Goal: Task Accomplishment & Management: Manage account settings

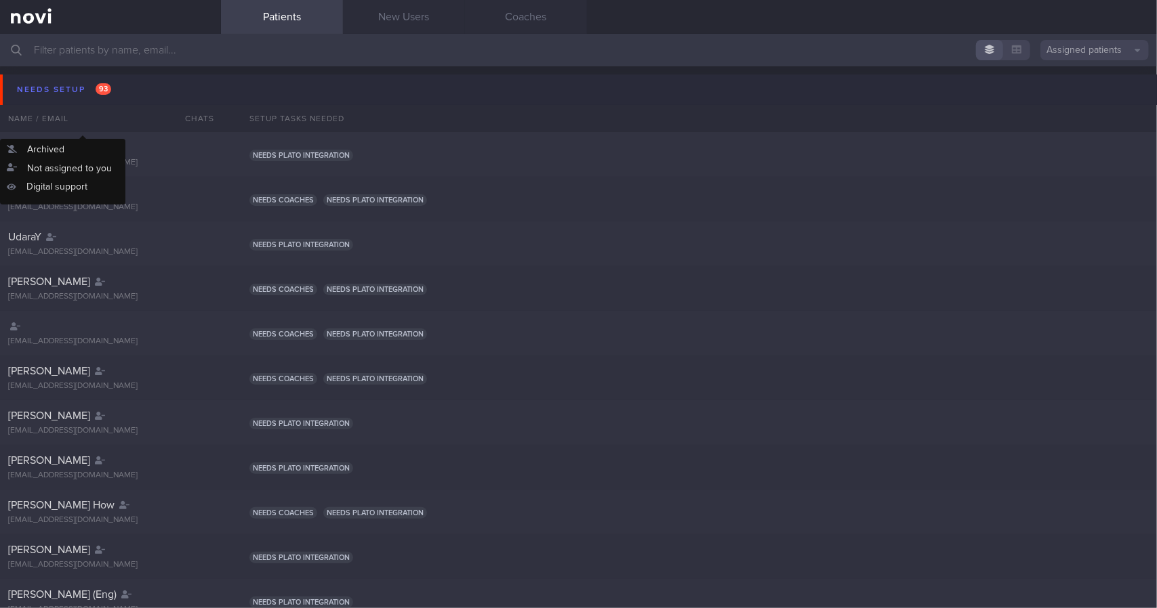
click at [93, 95] on div "Needs setup 93" at bounding box center [64, 90] width 101 height 18
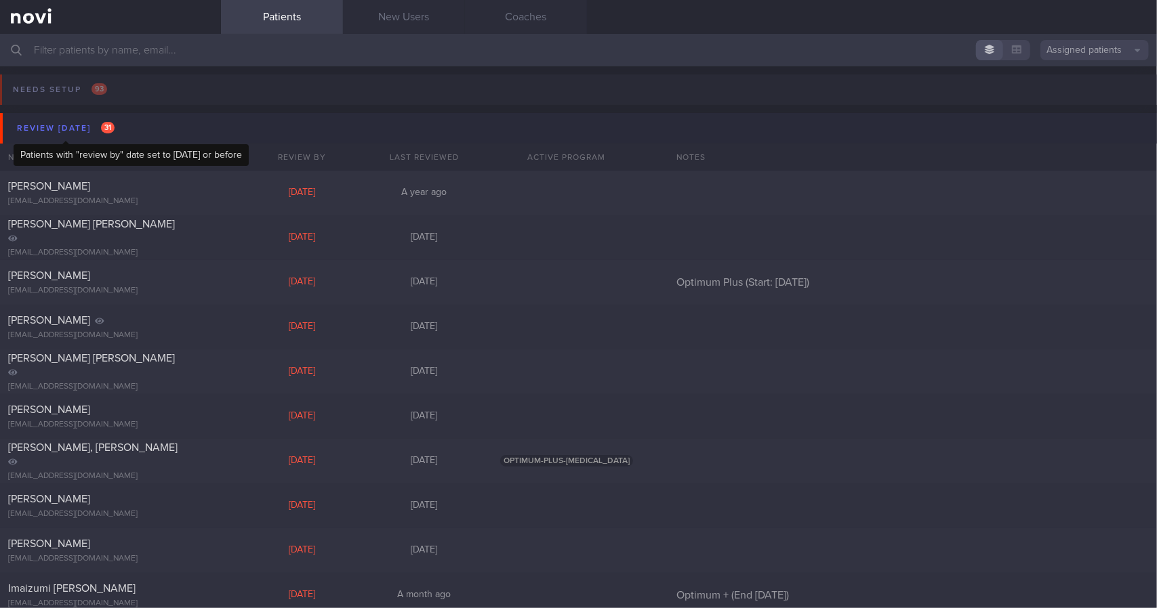
click at [115, 129] on span "31" at bounding box center [108, 128] width 14 height 12
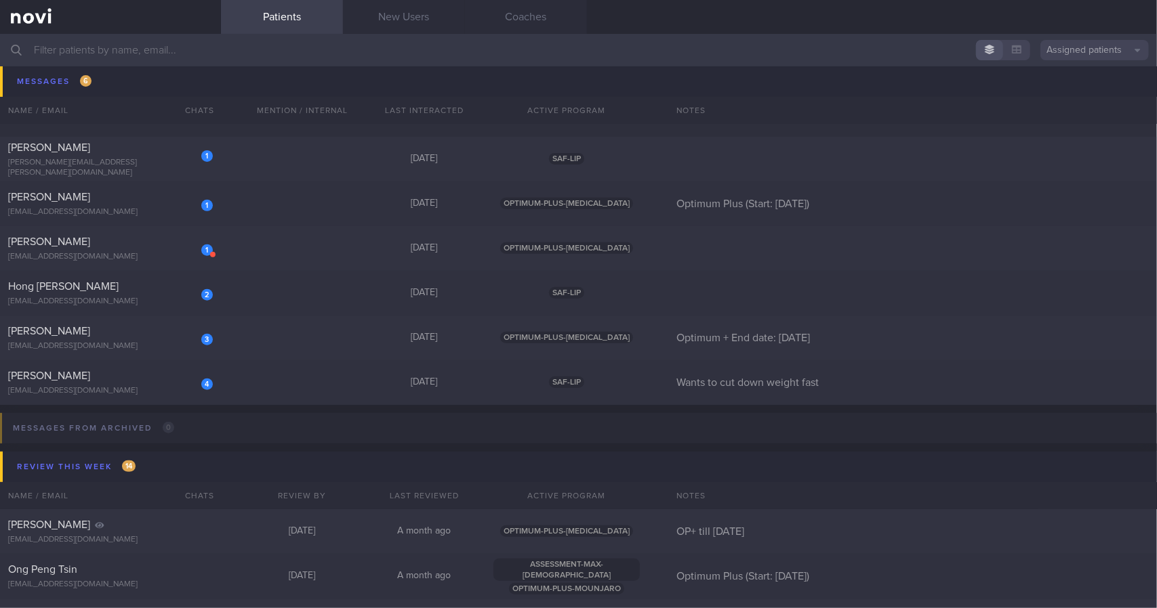
scroll to position [203, 0]
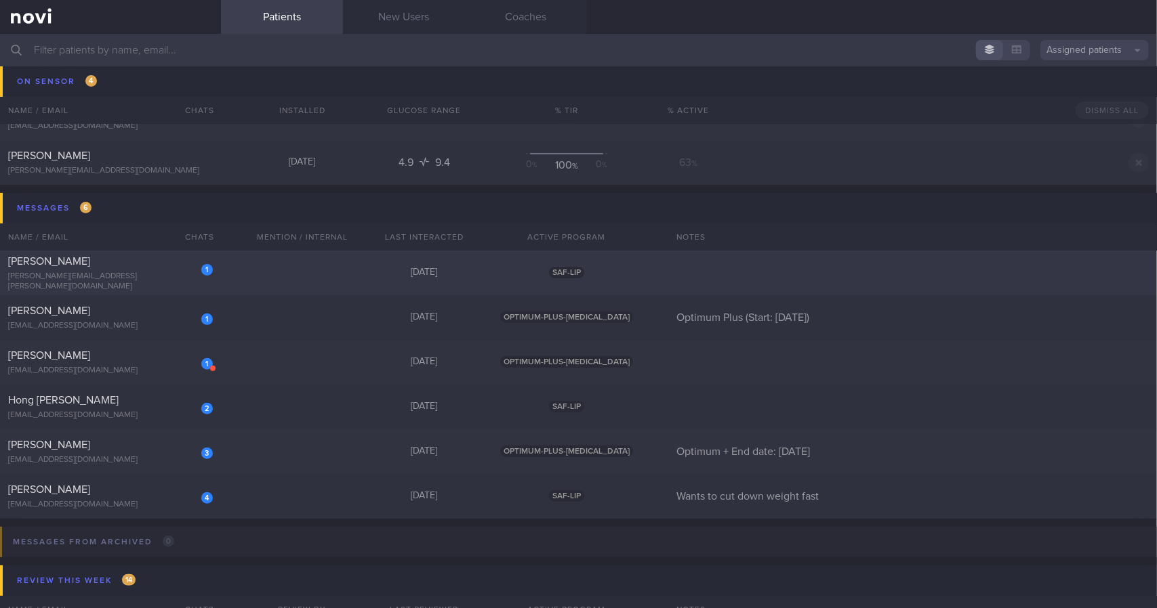
click at [183, 271] on div "1" at bounding box center [198, 265] width 30 height 21
select select "8"
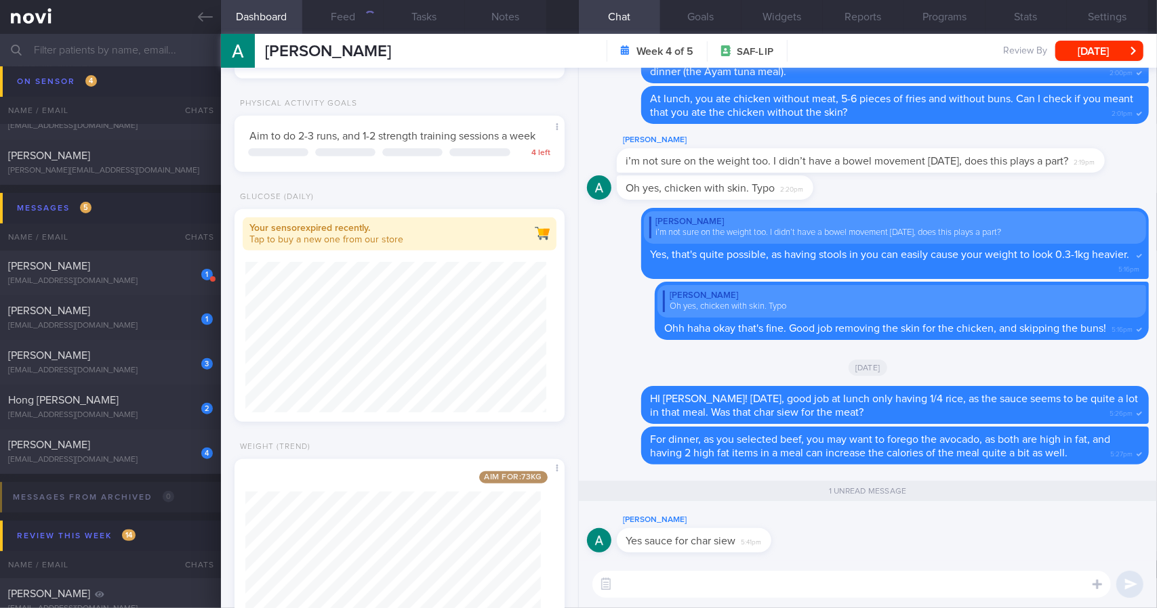
scroll to position [569, 0]
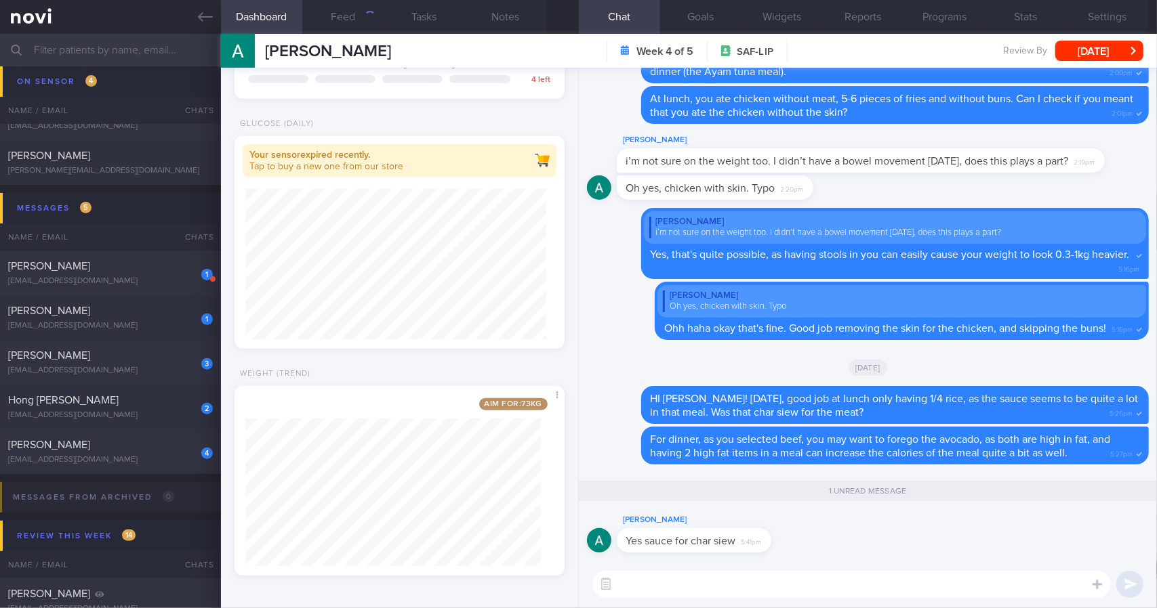
click at [791, 583] on textarea at bounding box center [851, 584] width 518 height 27
click at [827, 363] on div "[DATE]" at bounding box center [868, 367] width 562 height 38
click at [760, 592] on textarea at bounding box center [851, 584] width 518 height 27
click at [688, 581] on textarea at bounding box center [851, 584] width 518 height 27
click at [338, 24] on button "Feed 3" at bounding box center [342, 17] width 81 height 34
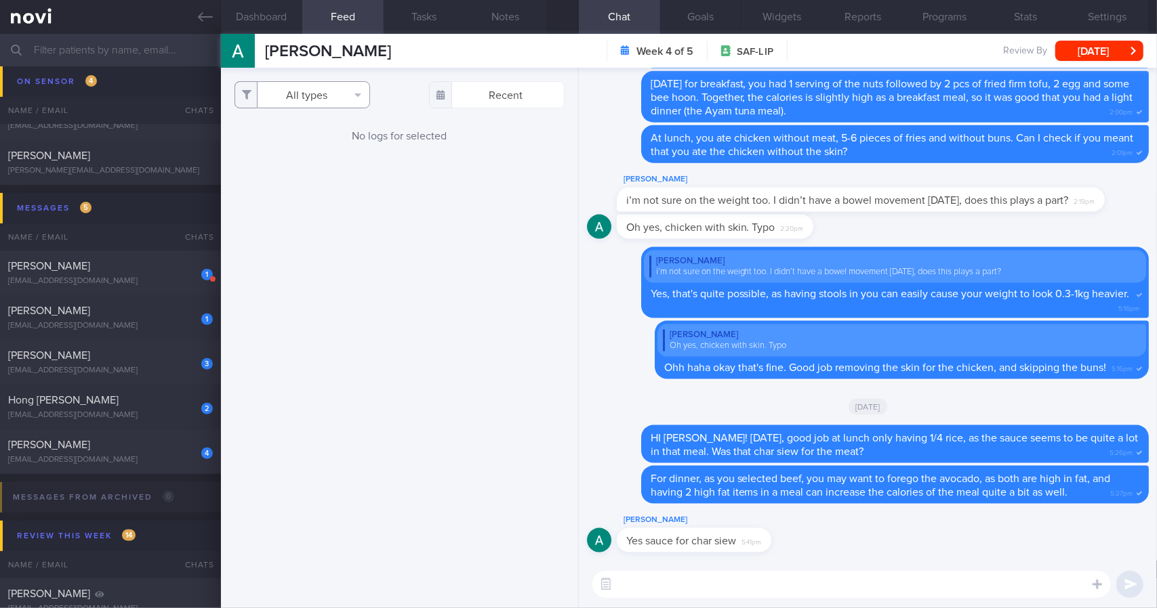
click at [338, 95] on button "All types" at bounding box center [302, 94] width 136 height 27
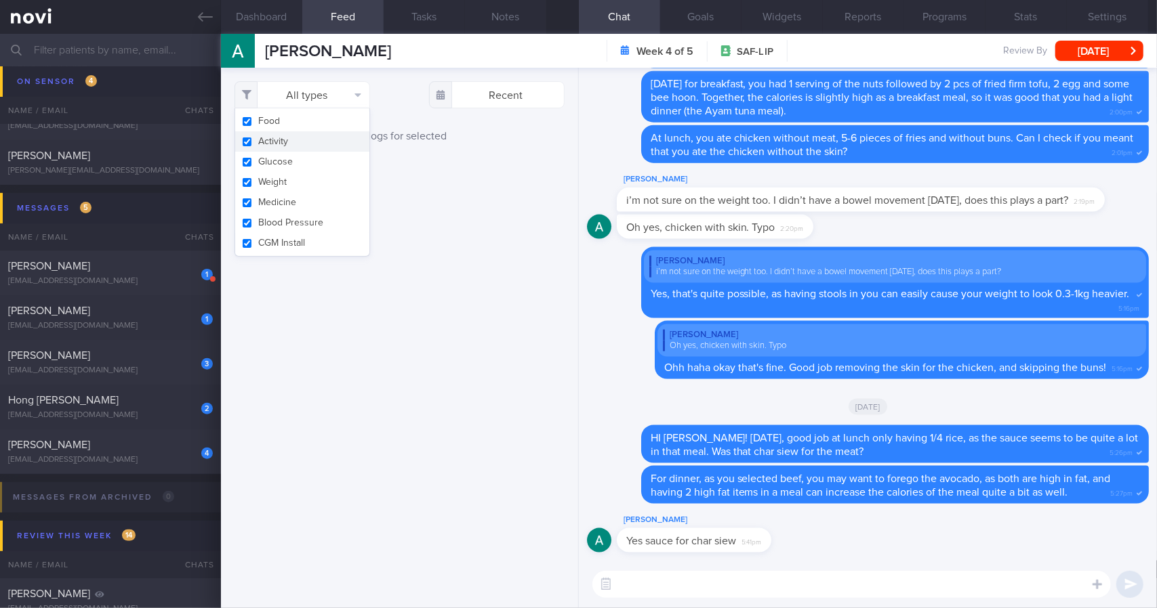
click at [327, 144] on button "Activity" at bounding box center [302, 141] width 134 height 20
checkbox input "false"
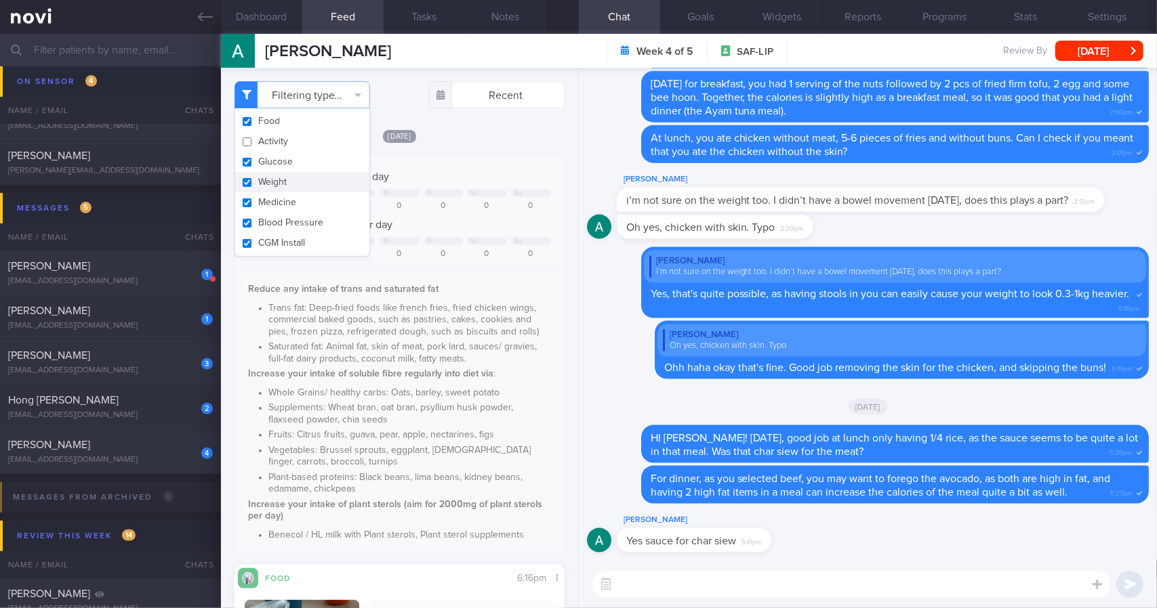
click at [321, 182] on button "Weight" at bounding box center [302, 182] width 134 height 20
checkbox input "false"
click at [468, 140] on div "[DATE]" at bounding box center [399, 136] width 330 height 14
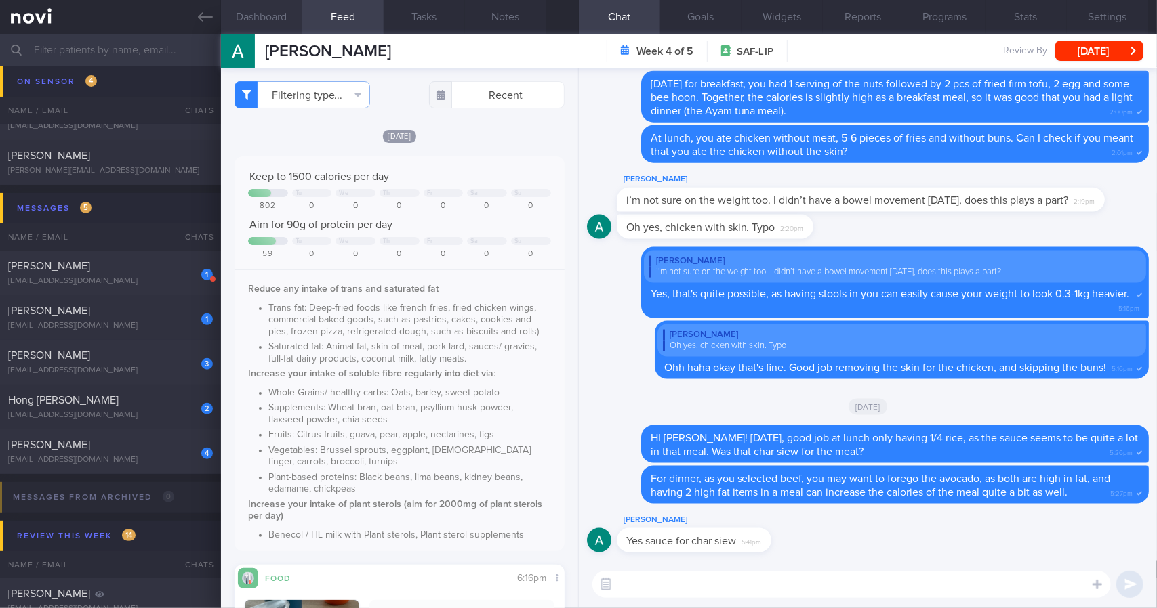
click at [278, 30] on button "Dashboard" at bounding box center [261, 17] width 81 height 34
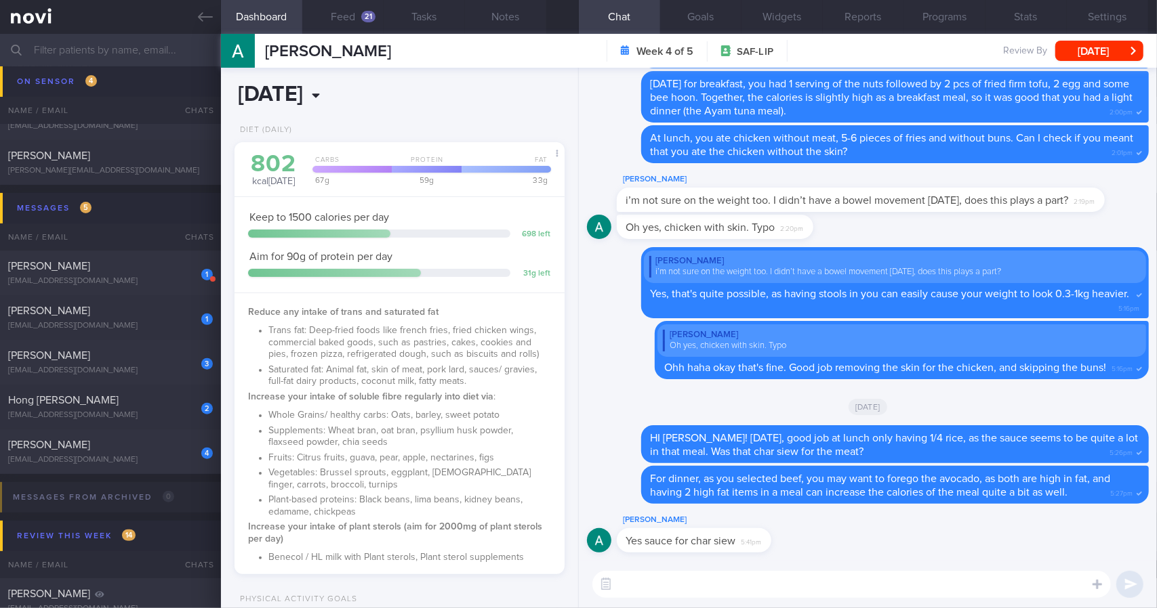
click at [355, 96] on input "[DATE]" at bounding box center [336, 95] width 204 height 34
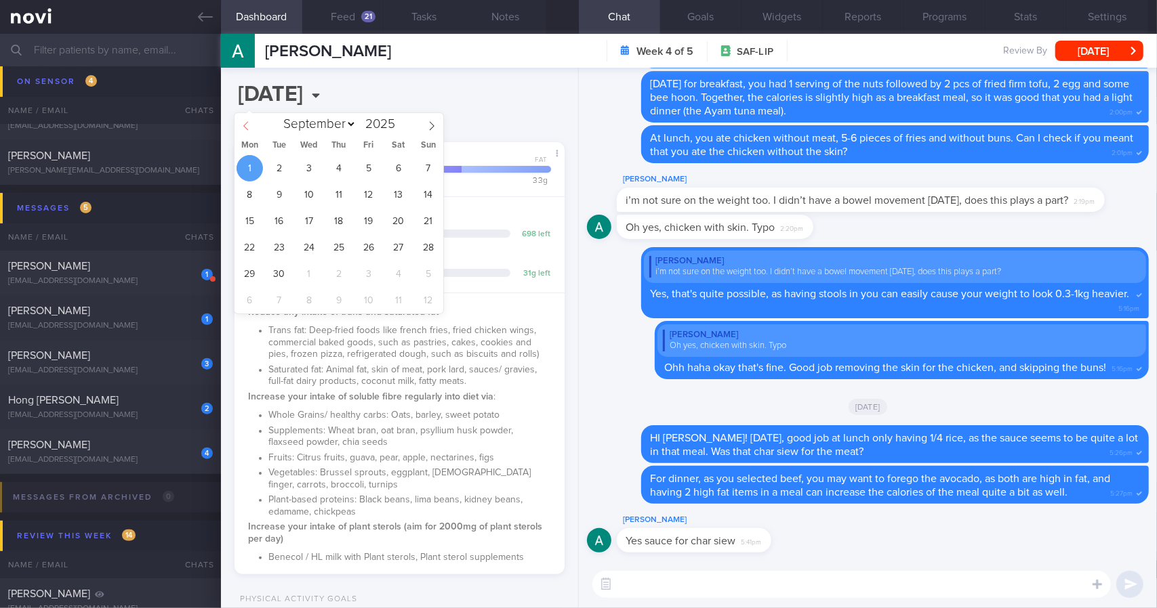
click at [247, 127] on icon at bounding box center [245, 125] width 9 height 9
select select "7"
drag, startPoint x: 430, startPoint y: 277, endPoint x: 464, endPoint y: 198, distance: 86.5
click at [430, 277] on span "31" at bounding box center [428, 274] width 26 height 26
type input "[DATE]"
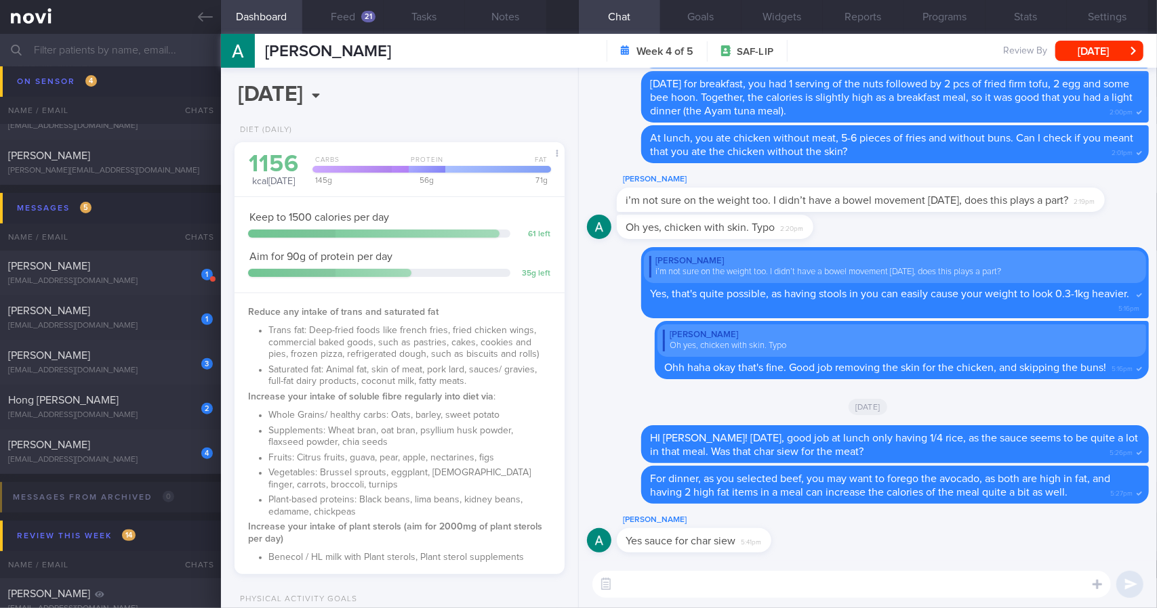
scroll to position [167, 295]
click at [489, 125] on div "[DATE], 31 Aug Diet (Daily) 1156 kcal [DATE] Carbs Protein Fat 145 g 56 g 71 g …" at bounding box center [400, 338] width 358 height 541
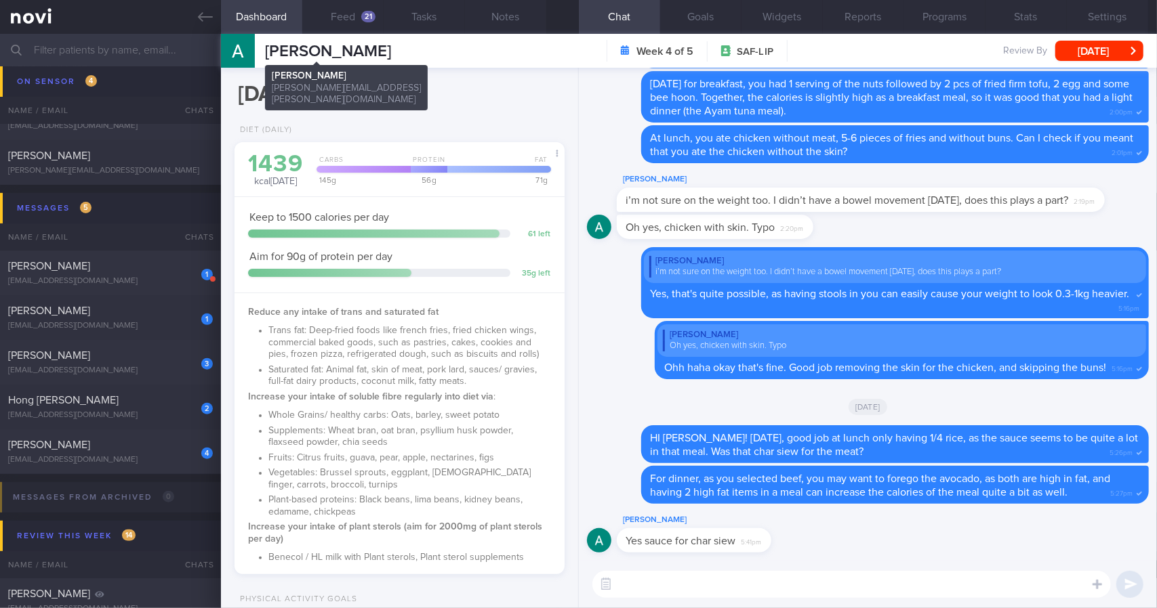
click at [295, 22] on button "Dashboard" at bounding box center [261, 17] width 81 height 34
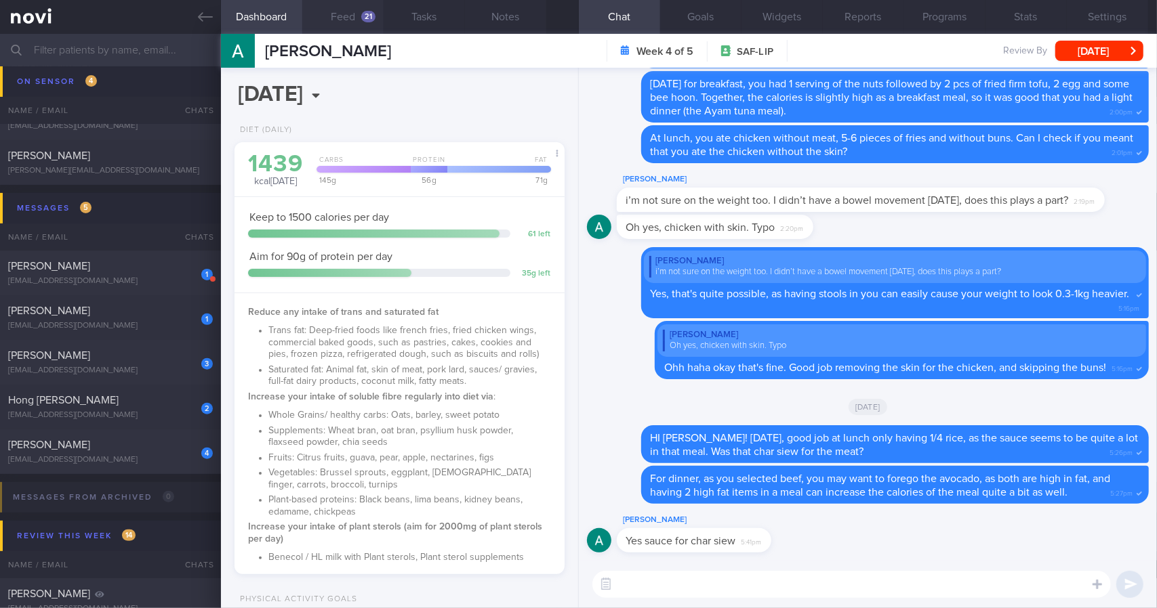
click at [332, 19] on button "Feed 21" at bounding box center [342, 17] width 81 height 34
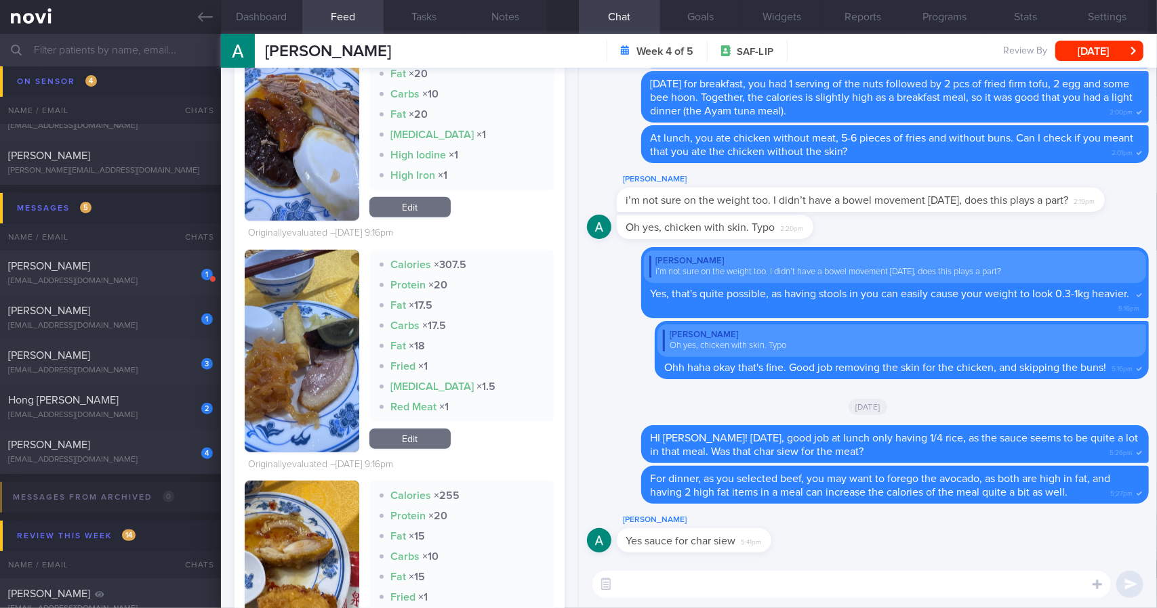
scroll to position [4518, 0]
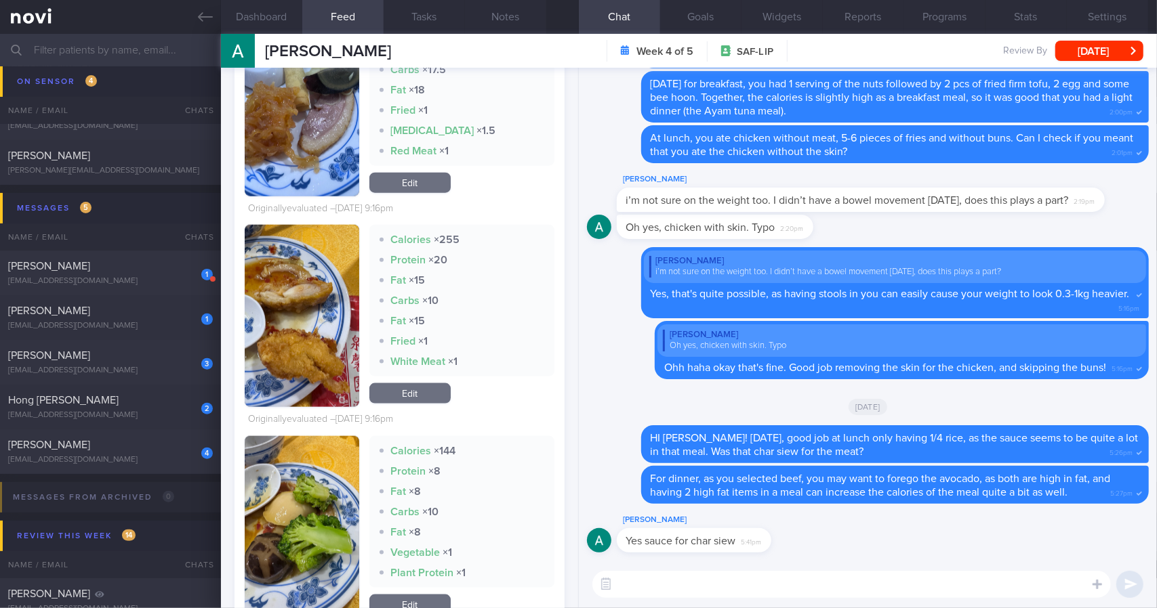
click at [799, 582] on textarea at bounding box center [851, 584] width 518 height 27
